Goal: Transaction & Acquisition: Complete application form

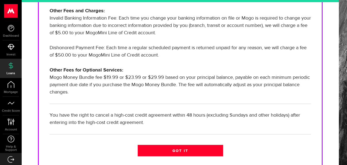
scroll to position [200, 0]
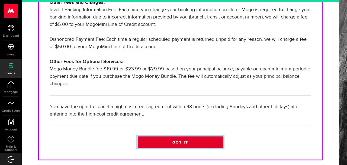
click at [196, 137] on link "Got it" at bounding box center [180, 141] width 85 height 11
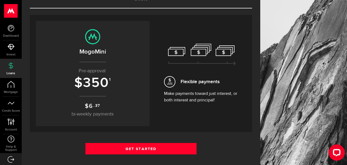
scroll to position [48, 0]
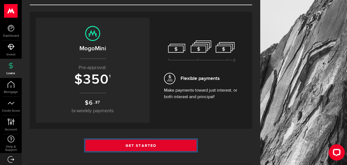
click at [165, 145] on link "Get Started" at bounding box center [140, 144] width 111 height 11
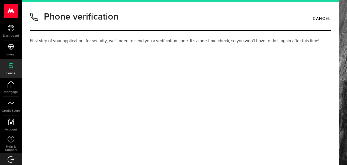
type input "7059271963"
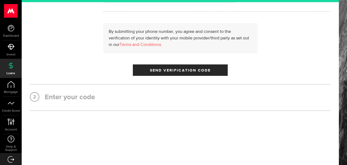
radio input "true"
type input "7059271963"
drag, startPoint x: 339, startPoint y: 30, endPoint x: 336, endPoint y: 27, distance: 4.2
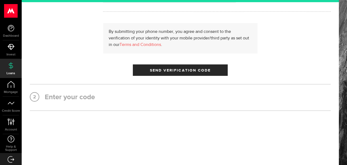
click at [336, 27] on div "Phone verification Cancel First step of your application: for security, we'll n…" at bounding box center [184, 82] width 325 height 165
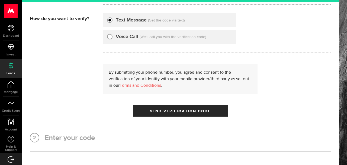
scroll to position [92, 0]
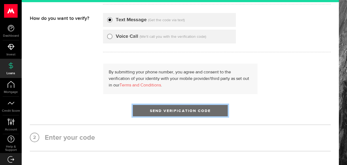
click at [191, 106] on button "Send Verification Code" at bounding box center [180, 110] width 95 height 11
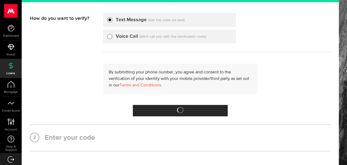
scroll to position [3, 0]
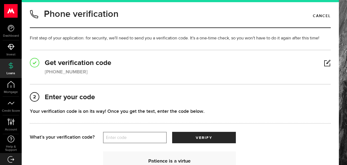
click at [125, 139] on label "Enter code" at bounding box center [135, 137] width 64 height 11
click at [125, 139] on input "Enter code" at bounding box center [135, 136] width 64 height 11
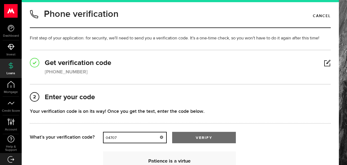
type input "04707"
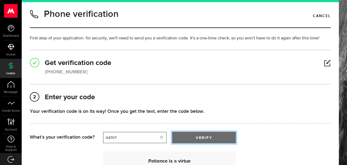
click at [186, 134] on button "verify" at bounding box center [204, 136] width 64 height 11
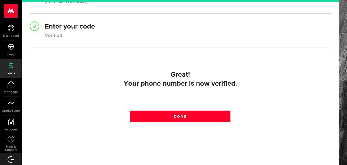
scroll to position [86, 0]
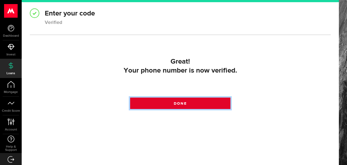
click at [184, 102] on span "Done" at bounding box center [180, 103] width 13 height 4
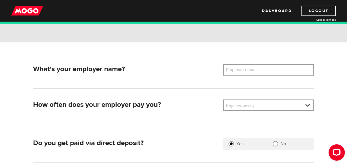
scroll to position [55, 0]
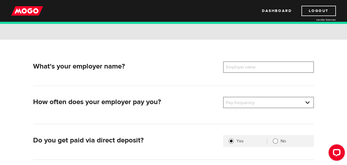
click at [264, 67] on label "Employer name" at bounding box center [245, 66] width 44 height 11
click at [264, 67] on input "Employer name" at bounding box center [268, 66] width 91 height 11
type input "Ndinawe"
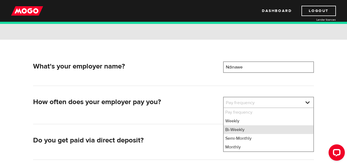
click at [240, 125] on li "Bi-Weekly" at bounding box center [269, 129] width 90 height 9
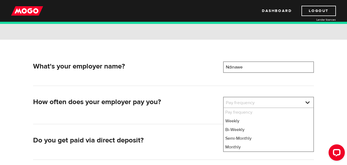
select select "2"
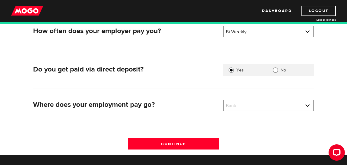
scroll to position [127, 0]
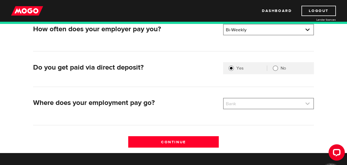
click at [259, 103] on link at bounding box center [269, 103] width 90 height 10
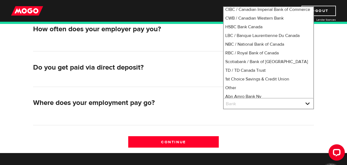
scroll to position [0, 0]
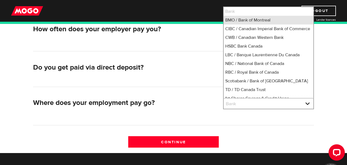
click at [272, 19] on li "BMO / Bank of Montreal" at bounding box center [269, 20] width 90 height 9
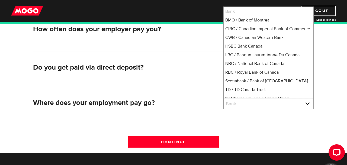
select select "1"
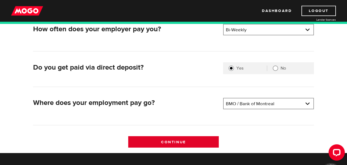
click at [202, 138] on input "Continue" at bounding box center [173, 141] width 91 height 11
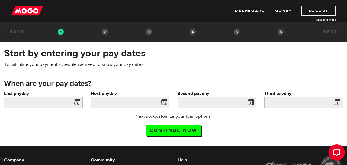
click at [75, 103] on span at bounding box center [76, 103] width 8 height 9
click at [79, 102] on span at bounding box center [76, 103] width 8 height 9
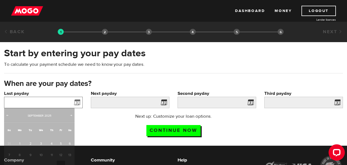
click at [54, 104] on input "Last payday" at bounding box center [43, 101] width 79 height 11
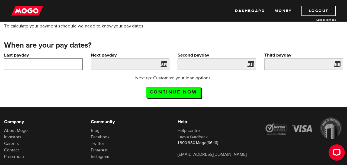
scroll to position [39, 0]
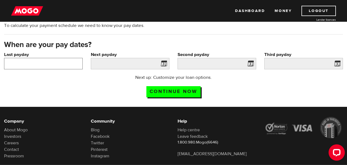
click at [69, 59] on input "Last payday" at bounding box center [43, 63] width 79 height 11
click at [68, 63] on input "Last payday" at bounding box center [43, 63] width 79 height 11
click at [91, 83] on div "Next up: Customize your loan options. Continue now" at bounding box center [173, 87] width 347 height 27
click at [73, 62] on span at bounding box center [76, 64] width 8 height 9
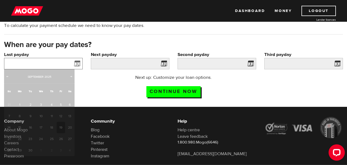
click at [67, 62] on input "Last payday" at bounding box center [43, 63] width 79 height 11
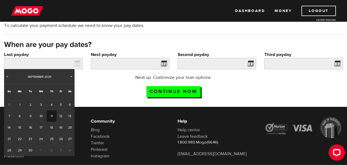
click at [51, 115] on link "11" at bounding box center [52, 115] width 10 height 11
type input "2025/09/11"
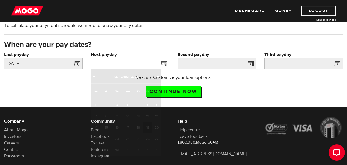
click at [122, 65] on input "Next payday" at bounding box center [130, 63] width 79 height 11
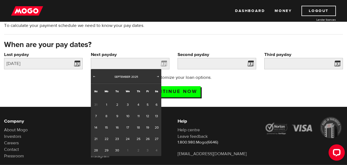
click at [138, 149] on span "2" at bounding box center [138, 149] width 10 height 11
click at [158, 78] on span "Next" at bounding box center [158, 76] width 4 height 4
click at [135, 105] on link "2" at bounding box center [138, 104] width 10 height 11
type input "2025/10/02"
type input "2025/10/16"
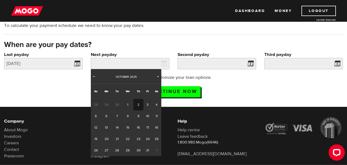
type input "2025/10/30"
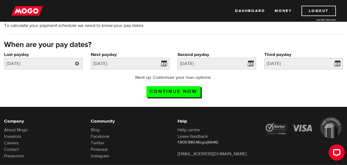
click at [77, 61] on link at bounding box center [77, 63] width 11 height 11
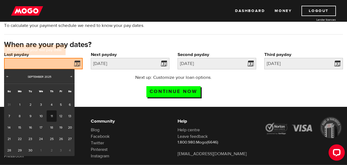
click at [50, 116] on link "11" at bounding box center [52, 115] width 10 height 11
type input "2025/09/11"
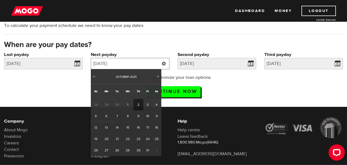
click at [113, 63] on input "2025/10/02" at bounding box center [130, 63] width 79 height 11
click at [94, 77] on span "Prev" at bounding box center [94, 76] width 4 height 4
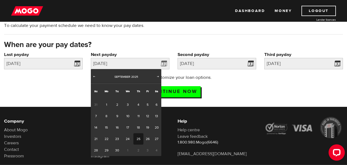
click at [140, 138] on link "25" at bounding box center [138, 138] width 10 height 11
type input "2025/09/25"
type input "2025/10/9"
type input "2025/10/23"
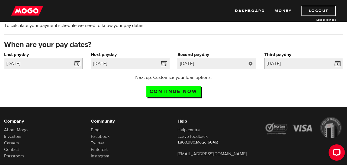
click at [249, 64] on link at bounding box center [250, 63] width 11 height 11
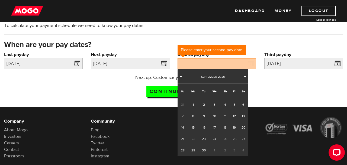
click at [245, 78] on span "Next" at bounding box center [245, 76] width 4 height 4
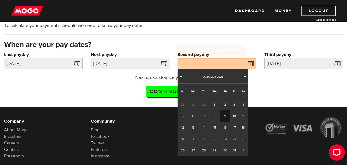
click at [222, 114] on link "9" at bounding box center [225, 115] width 10 height 11
type input "2025/10/09"
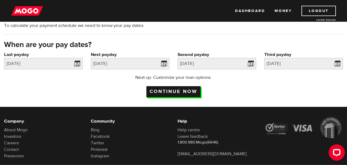
click at [177, 94] on input "Continue now" at bounding box center [173, 91] width 54 height 11
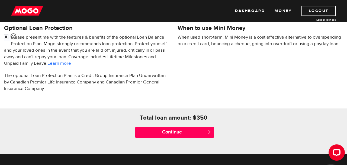
scroll to position [184, 0]
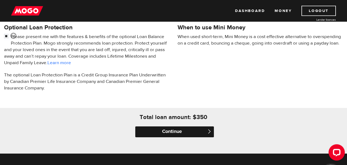
click at [198, 131] on input "Continue" at bounding box center [174, 131] width 79 height 11
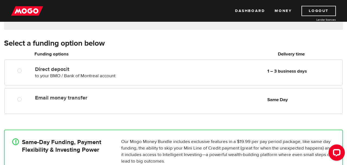
scroll to position [78, 0]
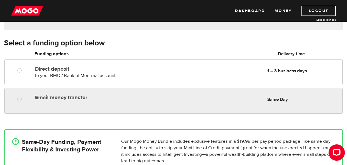
radio input "true"
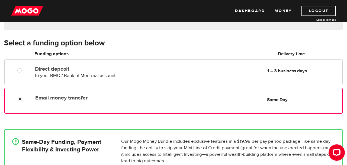
click at [245, 98] on div "Email money transfer Delivery in Same Day Same Day" at bounding box center [187, 97] width 309 height 11
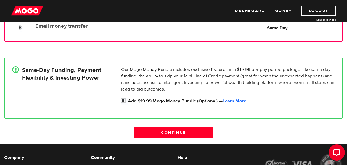
scroll to position [150, 0]
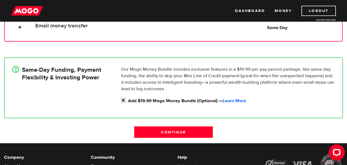
click at [155, 98] on label "Add $19.99 Mogo Money Bundle (Optional) — Learn More" at bounding box center [231, 100] width 207 height 7
click at [128, 98] on input "Add $19.99 Mogo Money Bundle (Optional) — Learn More" at bounding box center [124, 100] width 7 height 7
checkbox input "false"
radio input "false"
click at [155, 98] on label "Add $19.99 Mogo Money Bundle (Optional) — Learn More" at bounding box center [231, 100] width 207 height 7
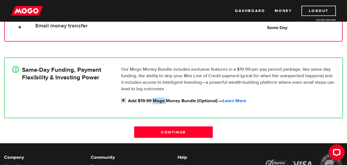
click at [128, 98] on input "Add $19.99 Mogo Money Bundle (Optional) — Learn More" at bounding box center [124, 100] width 7 height 7
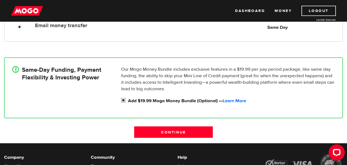
click at [155, 98] on label "Add $19.99 Mogo Money Bundle (Optional) — Learn More" at bounding box center [231, 100] width 207 height 7
click at [128, 98] on input "Add $19.99 Mogo Money Bundle (Optional) — Learn More" at bounding box center [124, 100] width 7 height 7
click at [155, 98] on label "Add $19.99 Mogo Money Bundle (Optional) — Learn More" at bounding box center [231, 100] width 207 height 7
click at [128, 98] on input "Add $19.99 Mogo Money Bundle (Optional) — Learn More" at bounding box center [124, 100] width 7 height 7
checkbox input "true"
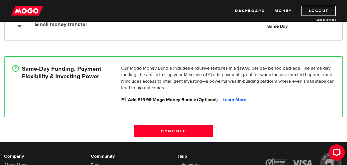
scroll to position [151, 0]
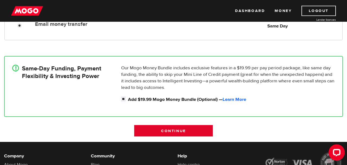
click at [204, 132] on input "Continue" at bounding box center [173, 130] width 79 height 11
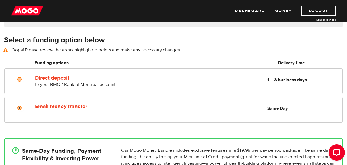
scroll to position [75, 0]
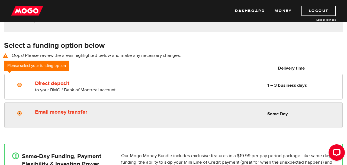
radio input "true"
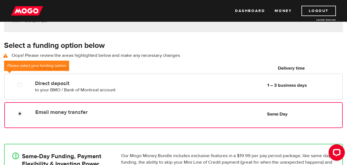
click at [166, 112] on div "Email money transfer Delivery in Same Day Same Day" at bounding box center [187, 112] width 309 height 11
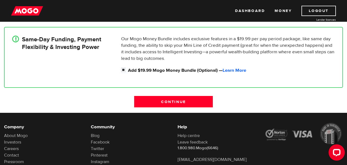
scroll to position [200, 0]
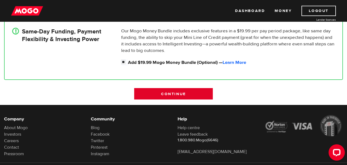
click at [200, 97] on input "Continue" at bounding box center [173, 93] width 79 height 11
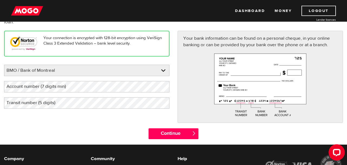
scroll to position [61, 0]
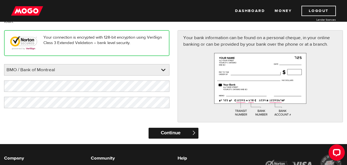
click at [171, 131] on input "Continue" at bounding box center [174, 132] width 50 height 11
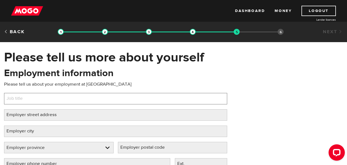
click at [194, 102] on input "Job title" at bounding box center [115, 98] width 223 height 11
type input "Resource Coordinator"
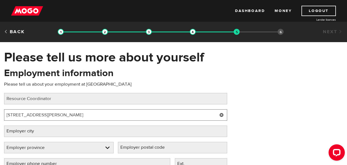
type input "[STREET_ADDRESS][PERSON_NAME]"
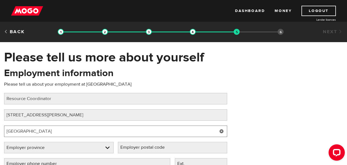
type input "[GEOGRAPHIC_DATA]"
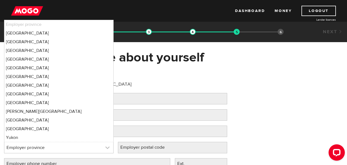
click at [96, 149] on link at bounding box center [58, 147] width 109 height 11
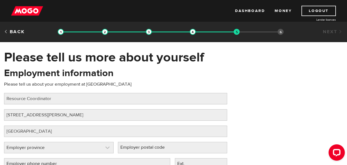
click at [105, 148] on link at bounding box center [58, 147] width 109 height 11
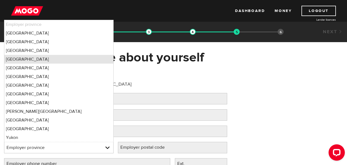
click at [34, 59] on li "[GEOGRAPHIC_DATA]" at bounding box center [58, 59] width 109 height 9
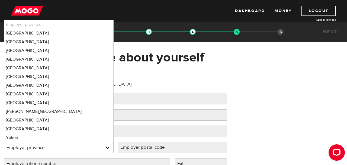
select select "MB"
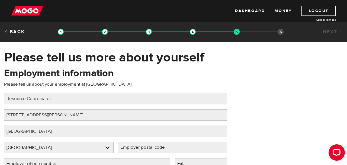
click at [150, 150] on label "Employer postal code" at bounding box center [147, 146] width 58 height 11
click at [150, 150] on input "Employer postal code" at bounding box center [173, 146] width 110 height 11
type input "r"
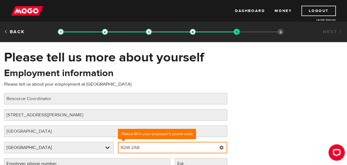
type input "R2W 2A8"
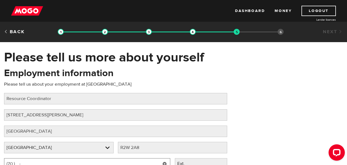
type input "(7 ) -"
type input "[PHONE_NUMBER]"
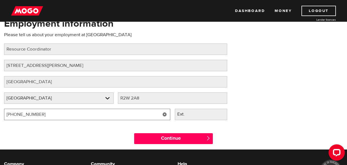
scroll to position [57, 0]
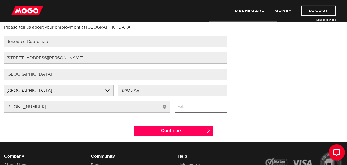
click at [215, 108] on input "Ext." at bounding box center [201, 106] width 53 height 11
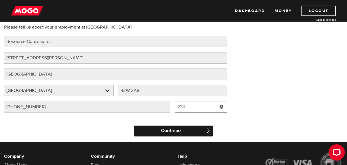
type input "234"
click at [173, 127] on input "Continue" at bounding box center [173, 130] width 79 height 11
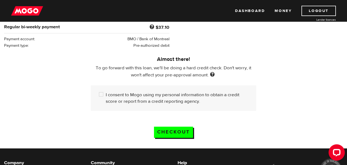
scroll to position [138, 0]
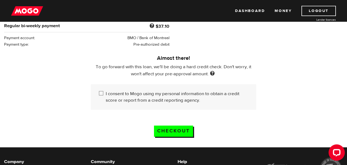
click at [144, 84] on div "I consent to Mogo using my personal information to obtain a credit score or rep…" at bounding box center [173, 96] width 165 height 25
click at [147, 90] on label "I consent to Mogo using my personal information to obtain a credit score or rep…" at bounding box center [177, 96] width 142 height 13
click at [106, 90] on input "I consent to Mogo using my personal information to obtain a credit score or rep…" at bounding box center [102, 93] width 7 height 7
checkbox input "true"
click at [177, 125] on input "Checkout" at bounding box center [173, 130] width 39 height 11
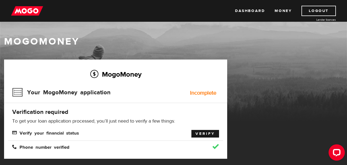
click at [210, 135] on link "Verify" at bounding box center [205, 134] width 28 height 8
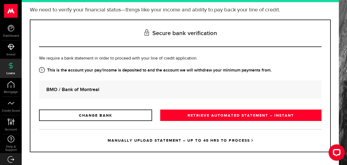
scroll to position [49, 0]
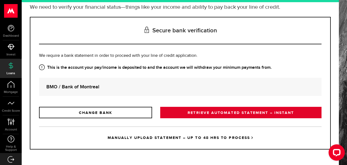
click at [215, 113] on link "RETRIEVE AUTOMATED STATEMENT – INSTANT" at bounding box center [240, 112] width 161 height 11
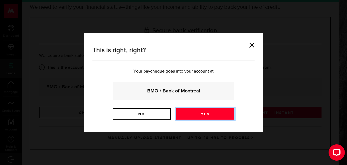
click at [215, 113] on link "Yes" at bounding box center [205, 113] width 58 height 11
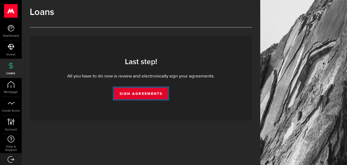
click at [154, 93] on link "Sign Agreements" at bounding box center [141, 93] width 54 height 11
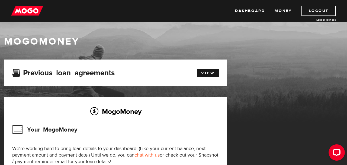
click at [205, 142] on div "MogoMoney Your MogoMoney We're working hard to bring loan details to your dashb…" at bounding box center [115, 146] width 223 height 100
click at [38, 8] on img at bounding box center [27, 11] width 32 height 10
click at [280, 14] on link "Money" at bounding box center [283, 11] width 17 height 10
